Goal: Check status: Check status

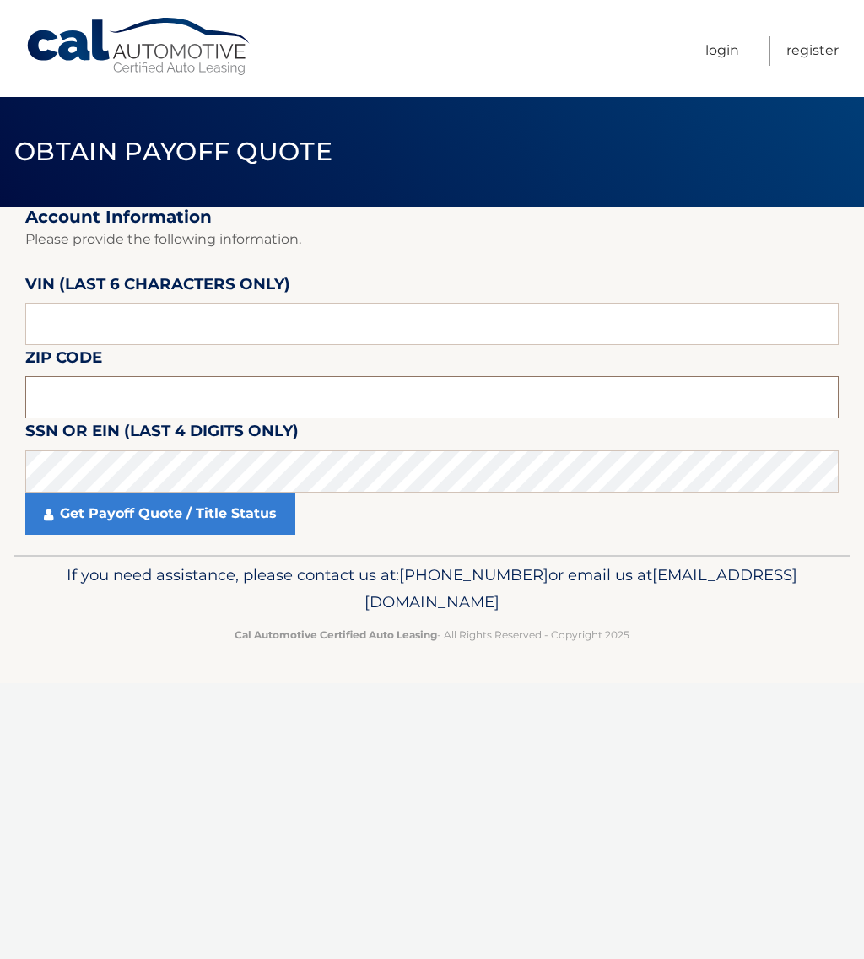
click at [171, 400] on input "text" at bounding box center [431, 397] width 813 height 42
click at [50, 326] on input "text" at bounding box center [431, 324] width 813 height 42
click at [41, 325] on input "text" at bounding box center [431, 324] width 813 height 42
type input "404446"
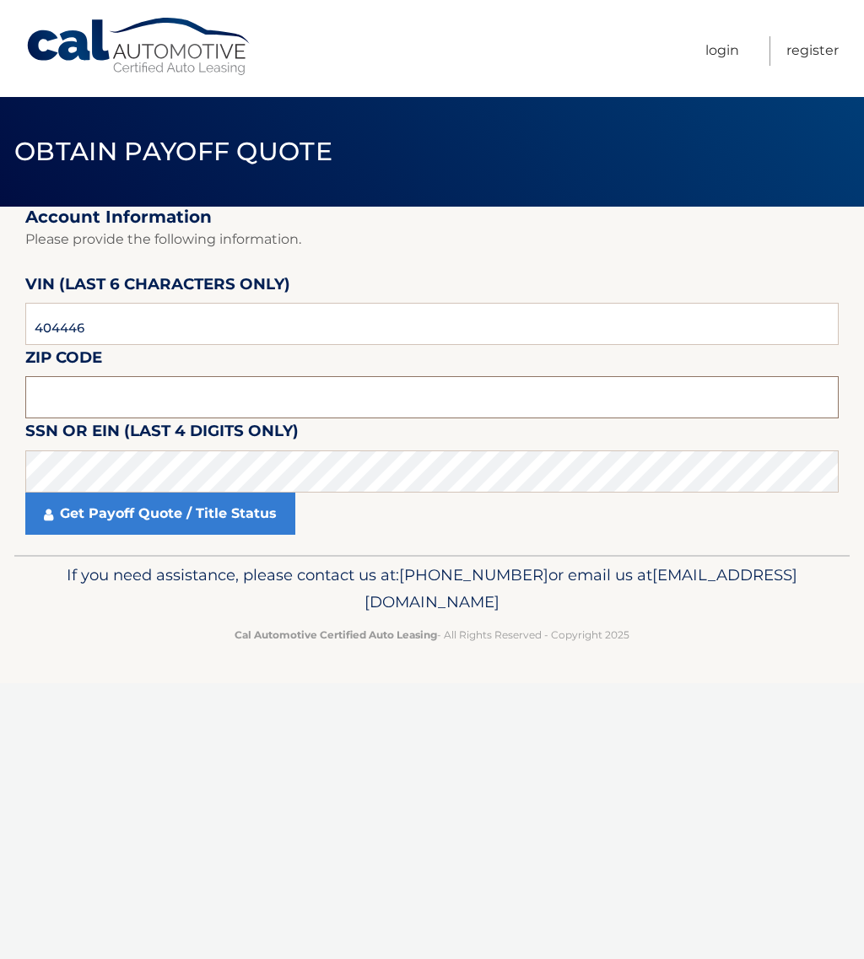
click at [55, 400] on input "text" at bounding box center [431, 397] width 813 height 42
type input "17772"
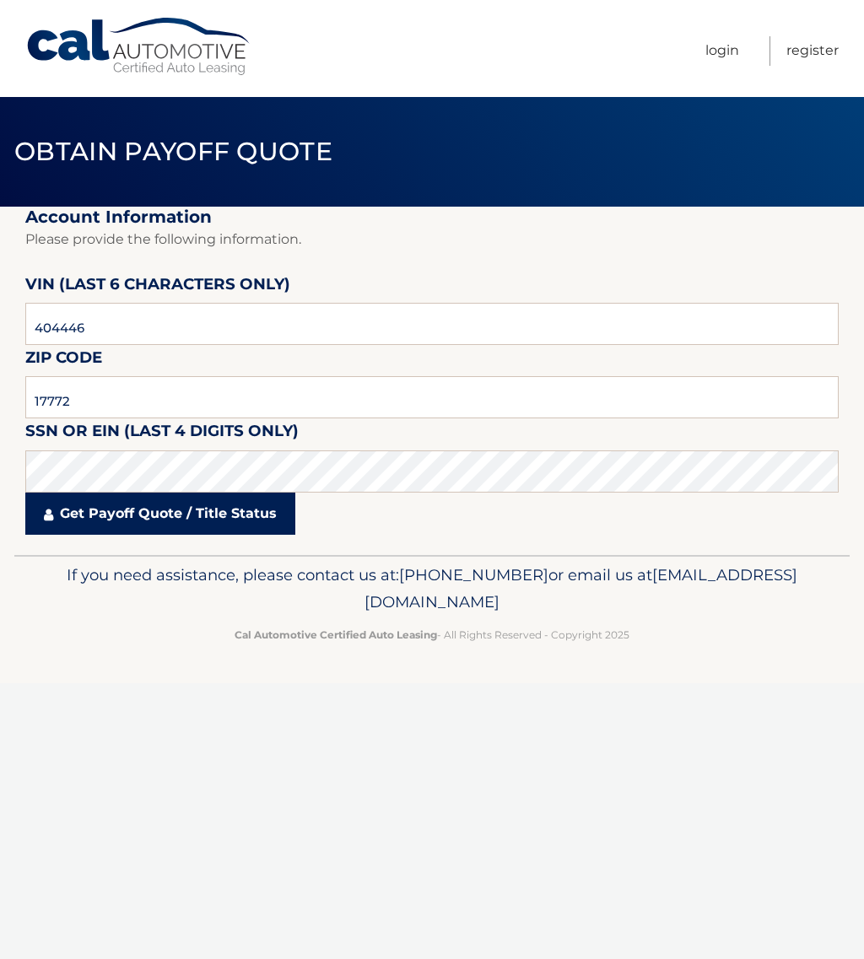
click at [126, 515] on link "Get Payoff Quote / Title Status" at bounding box center [160, 514] width 270 height 42
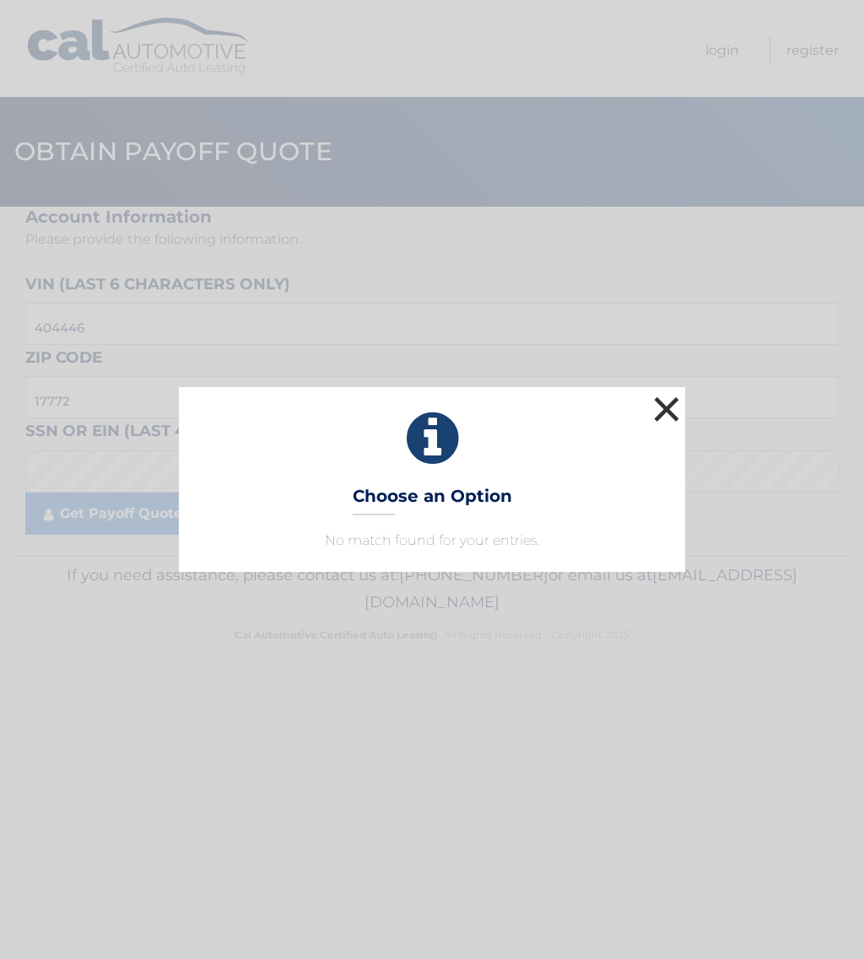
drag, startPoint x: 672, startPoint y: 402, endPoint x: 587, endPoint y: 430, distance: 89.6
click at [672, 404] on button "×" at bounding box center [667, 409] width 34 height 34
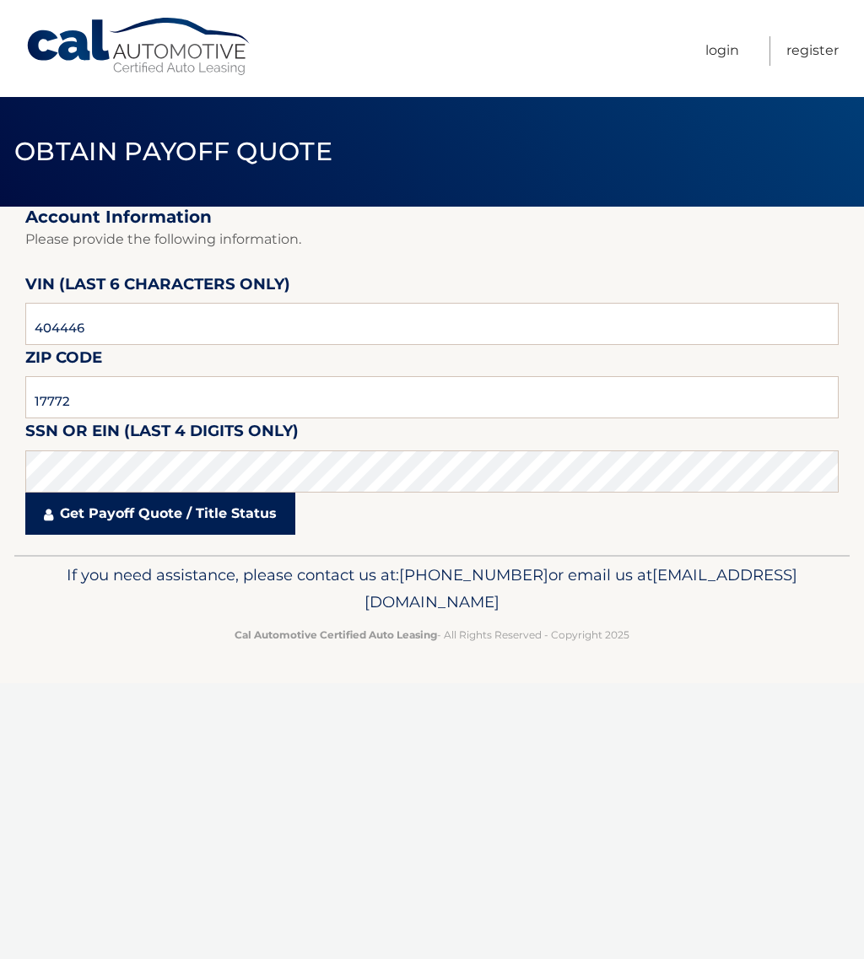
click at [180, 521] on link "Get Payoff Quote / Title Status" at bounding box center [160, 514] width 270 height 42
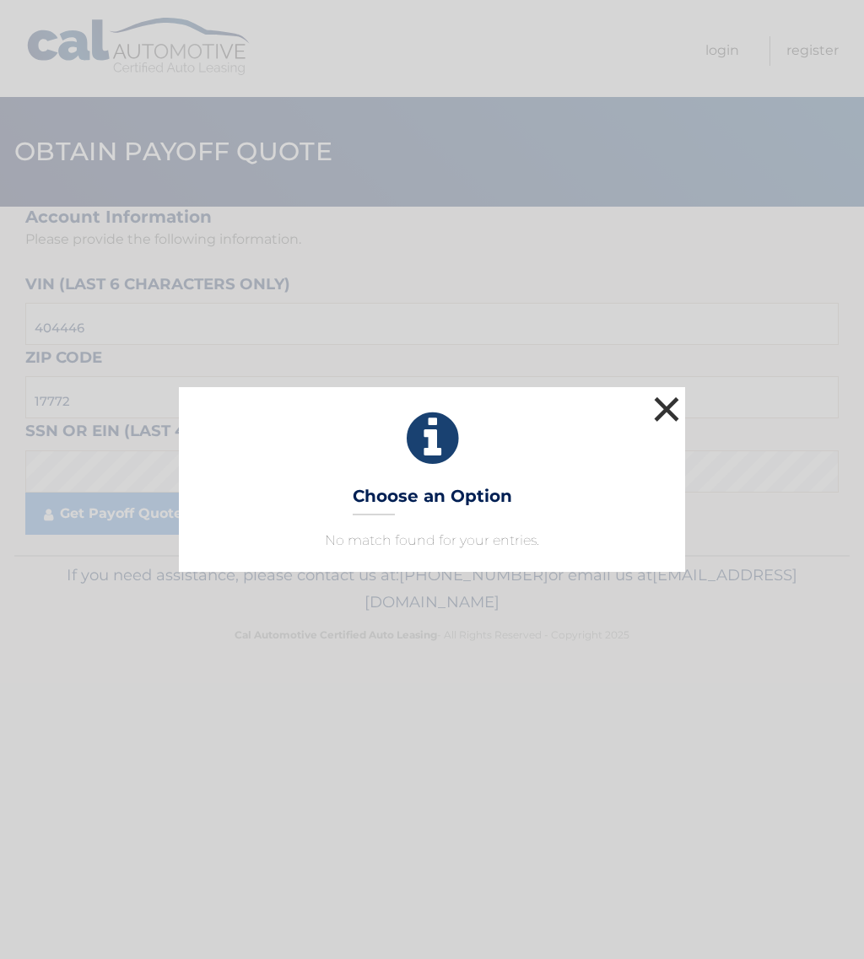
click at [668, 405] on button "×" at bounding box center [667, 409] width 34 height 34
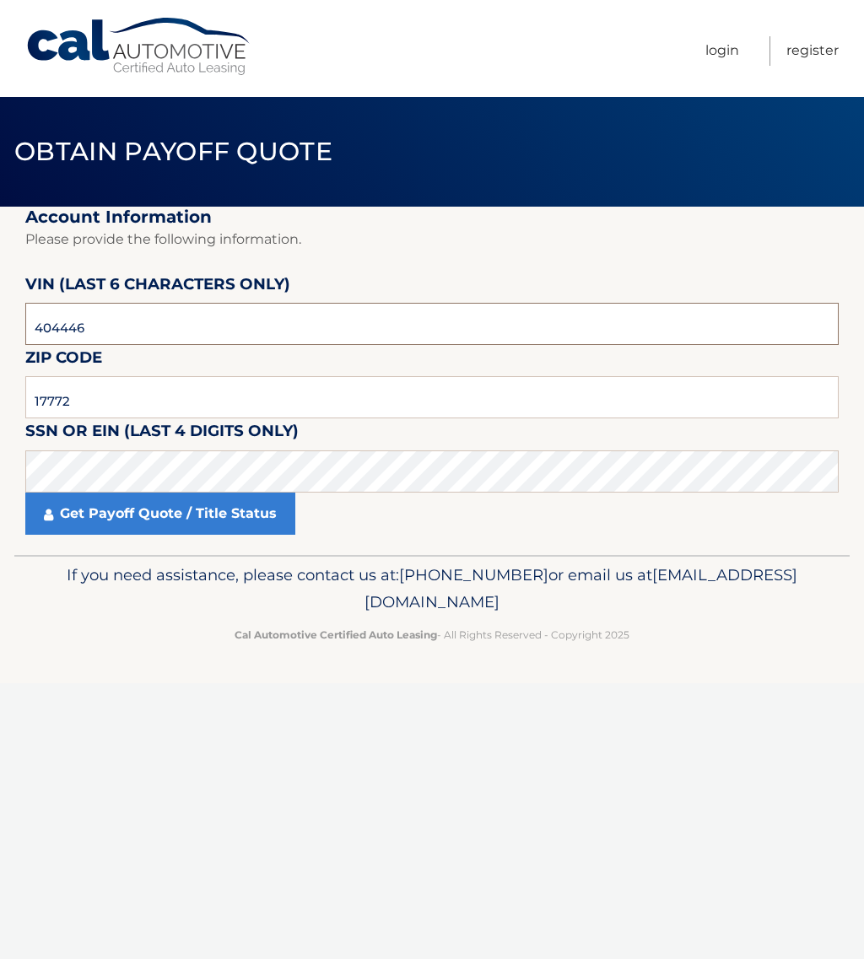
click at [185, 336] on input "404446" at bounding box center [431, 324] width 813 height 42
type input "4*****"
type input "404446"
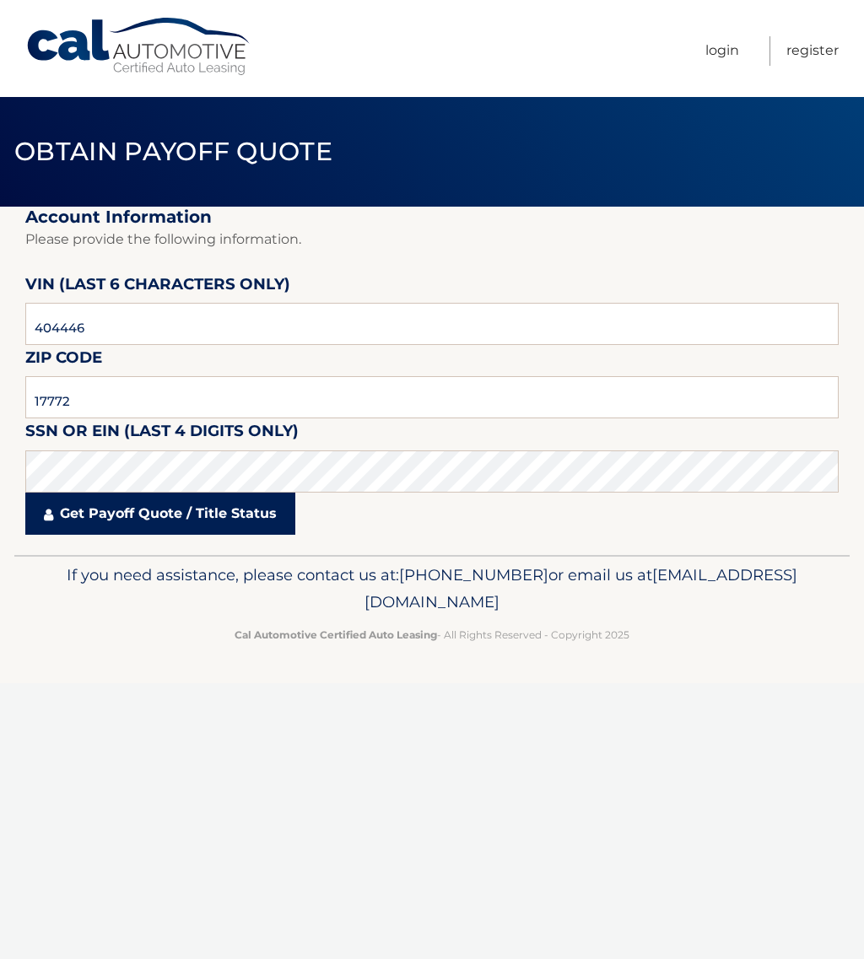
click at [127, 518] on link "Get Payoff Quote / Title Status" at bounding box center [160, 514] width 270 height 42
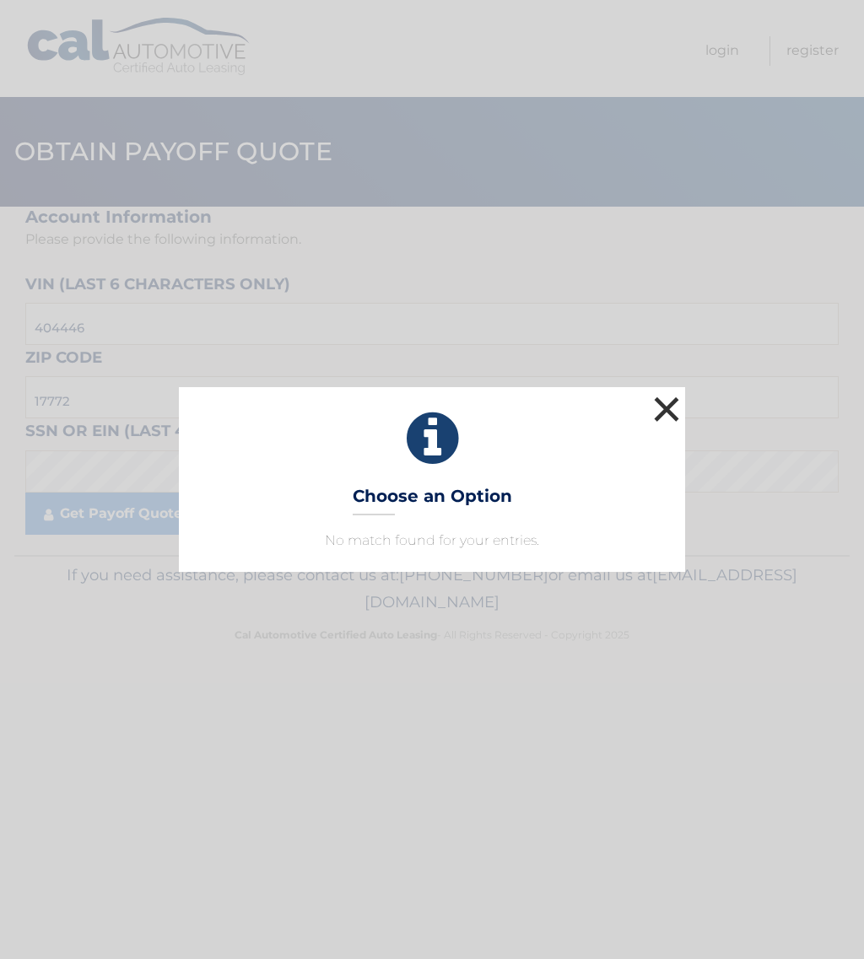
click at [650, 408] on button "×" at bounding box center [667, 409] width 34 height 34
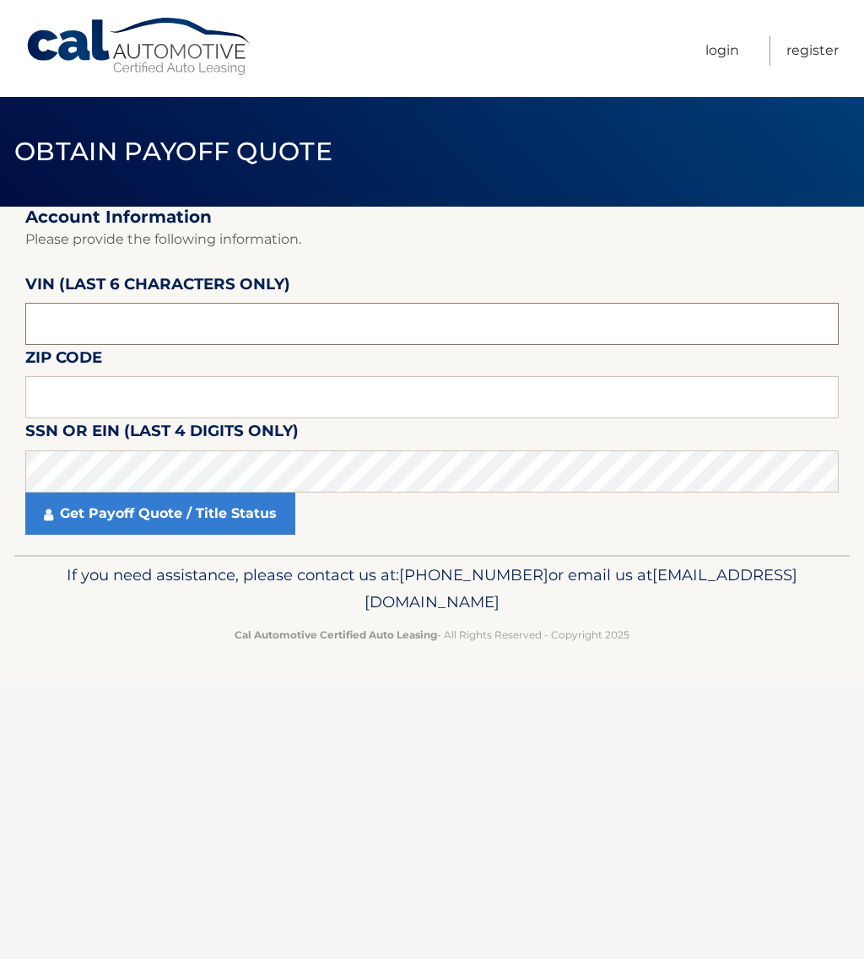
click at [116, 326] on input "text" at bounding box center [431, 324] width 813 height 42
click at [57, 395] on input "text" at bounding box center [431, 397] width 813 height 42
type input "17772"
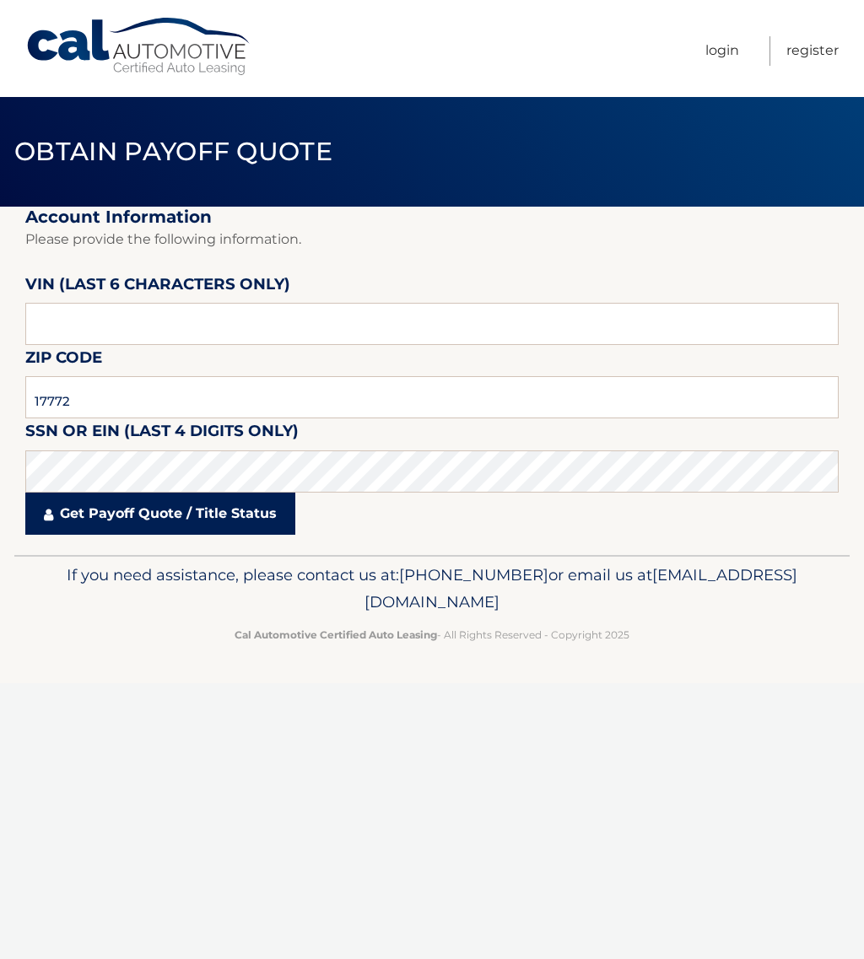
click at [154, 508] on link "Get Payoff Quote / Title Status" at bounding box center [160, 514] width 270 height 42
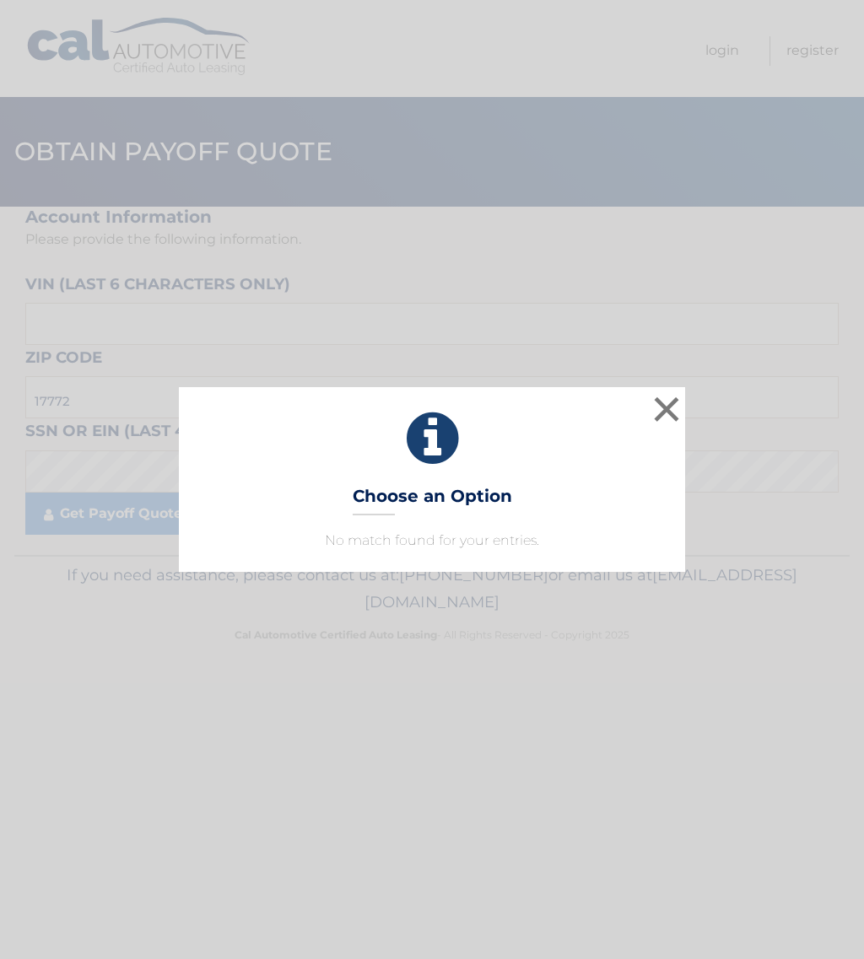
click at [442, 544] on p "No match found for your entries." at bounding box center [432, 541] width 464 height 20
click at [426, 475] on div "× Choose an Option No match found for your entries. This is what you see on sec…" at bounding box center [432, 479] width 506 height 184
drag, startPoint x: 438, startPoint y: 423, endPoint x: 626, endPoint y: 450, distance: 189.9
click at [439, 426] on icon at bounding box center [432, 438] width 464 height 61
drag, startPoint x: 671, startPoint y: 410, endPoint x: 626, endPoint y: 434, distance: 51.3
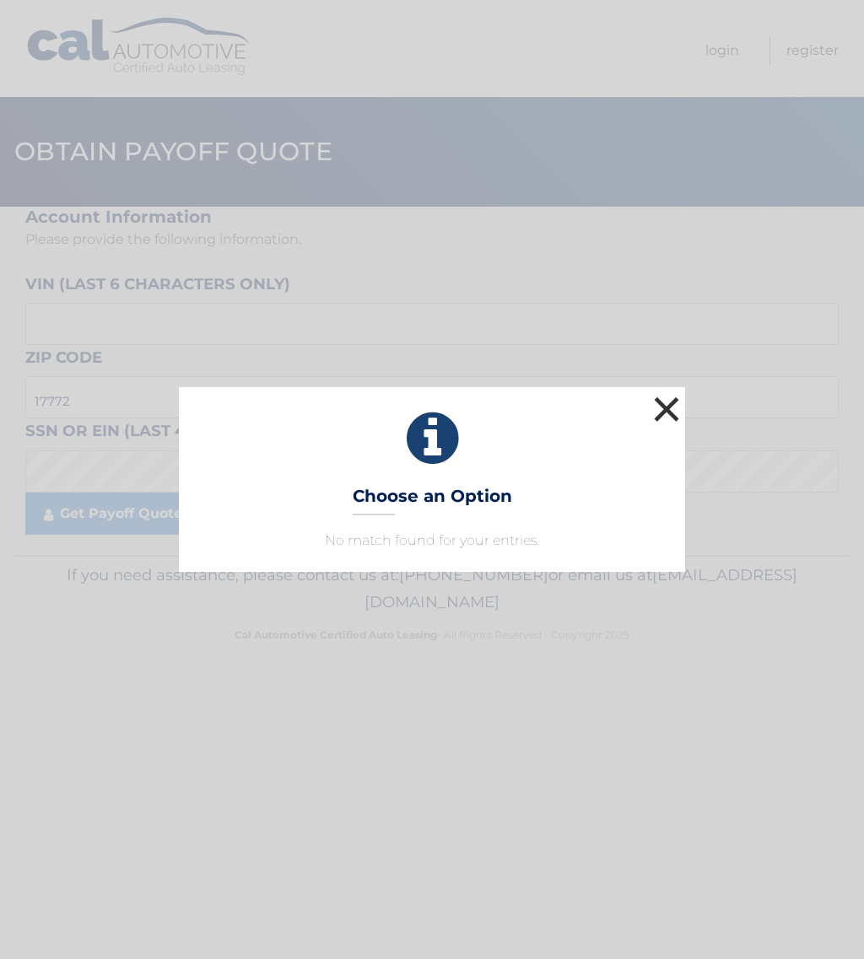
click at [671, 412] on button "×" at bounding box center [667, 409] width 34 height 34
